Goal: Find specific page/section: Find specific page/section

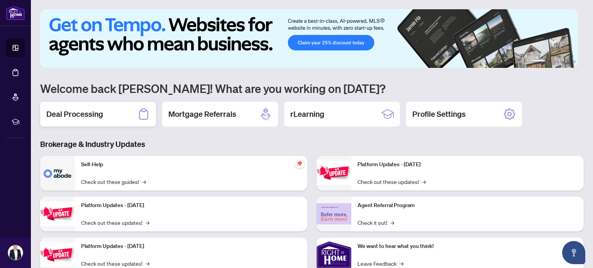
click at [86, 113] on h2 "Deal Processing" at bounding box center [74, 114] width 57 height 11
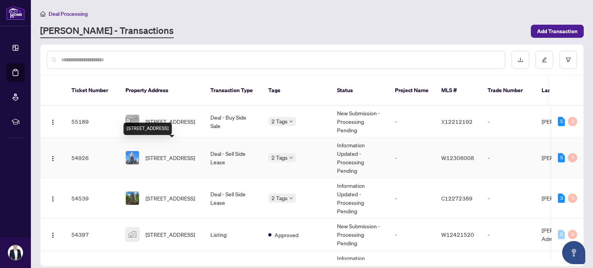
scroll to position [39, 0]
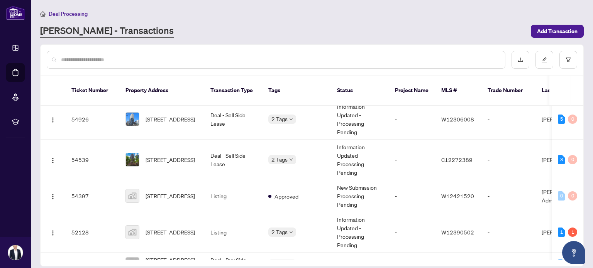
click at [119, 54] on div at bounding box center [276, 60] width 459 height 18
click at [118, 54] on div at bounding box center [276, 60] width 459 height 18
click at [117, 56] on input "text" at bounding box center [280, 60] width 438 height 8
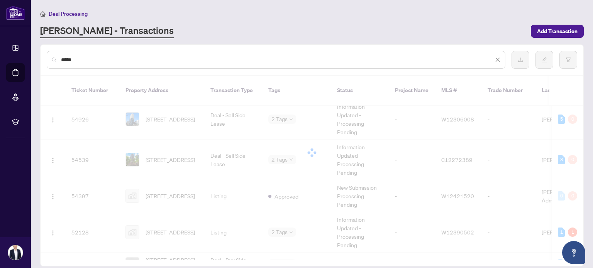
scroll to position [0, 0]
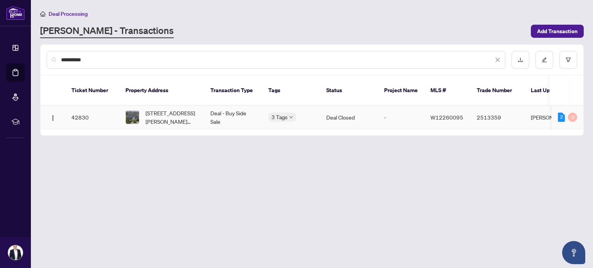
type input "**********"
click at [168, 109] on span "[STREET_ADDRESS][PERSON_NAME][PERSON_NAME]" at bounding box center [172, 117] width 52 height 17
